Goal: Navigation & Orientation: Find specific page/section

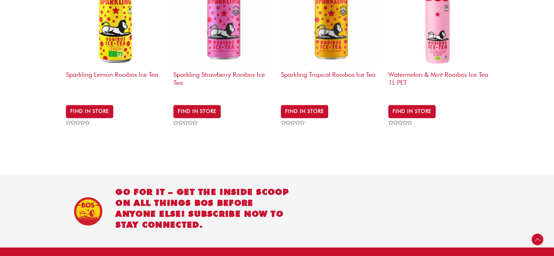
scroll to position [1141, 0]
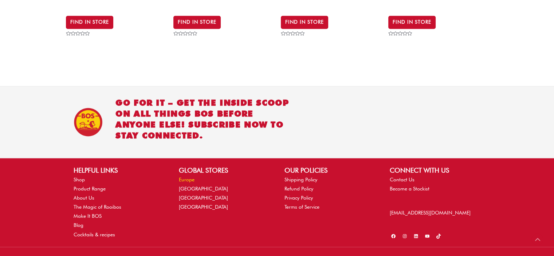
click at [187, 177] on link "Europe" at bounding box center [187, 180] width 16 height 6
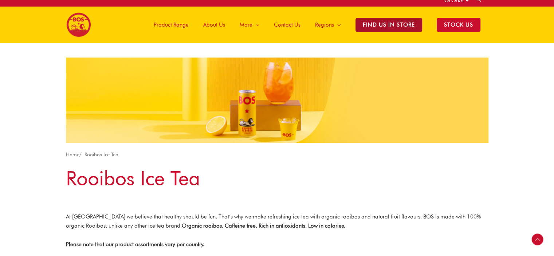
scroll to position [0, 0]
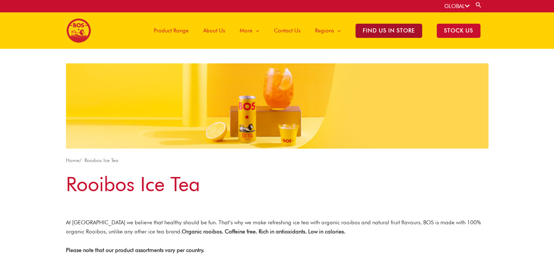
drag, startPoint x: 356, startPoint y: 199, endPoint x: 362, endPoint y: 26, distance: 173.6
click at [179, 31] on span "Product Range" at bounding box center [171, 31] width 35 height 22
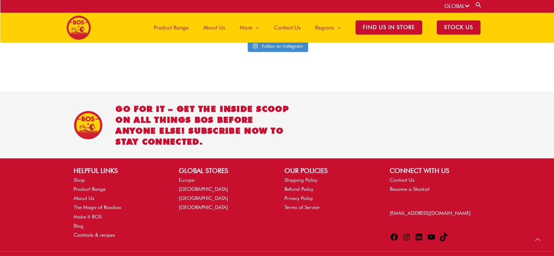
scroll to position [1792, 0]
